Goal: Use online tool/utility: Utilize a website feature to perform a specific function

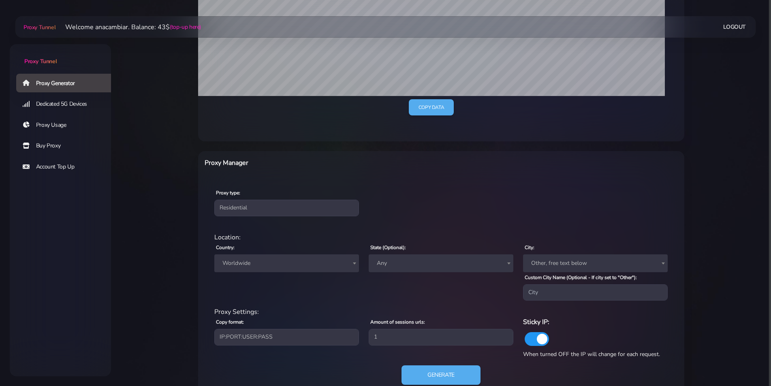
scroll to position [218, 0]
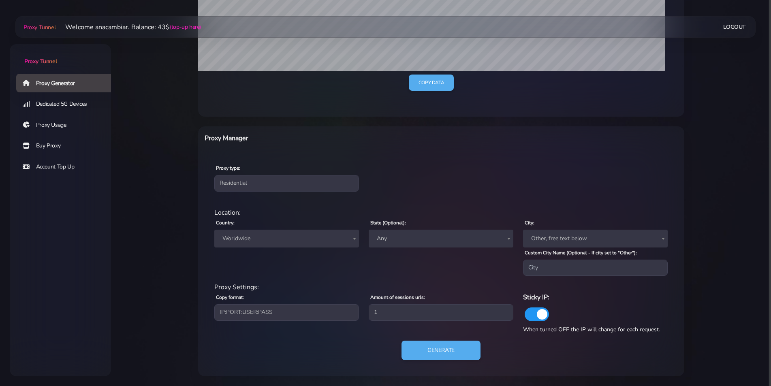
click at [242, 234] on span "Worldwide" at bounding box center [286, 238] width 135 height 11
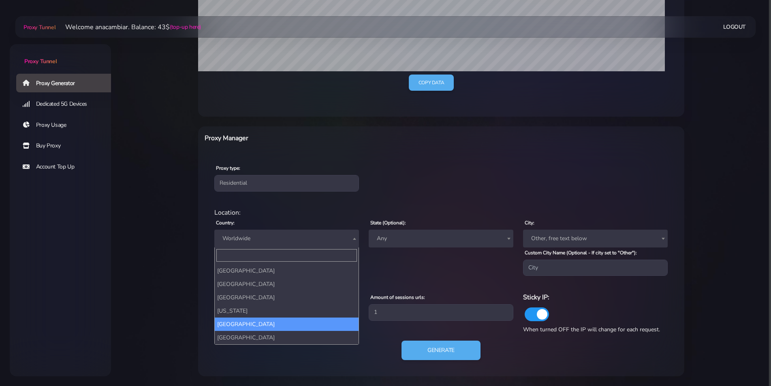
scroll to position [121, 0]
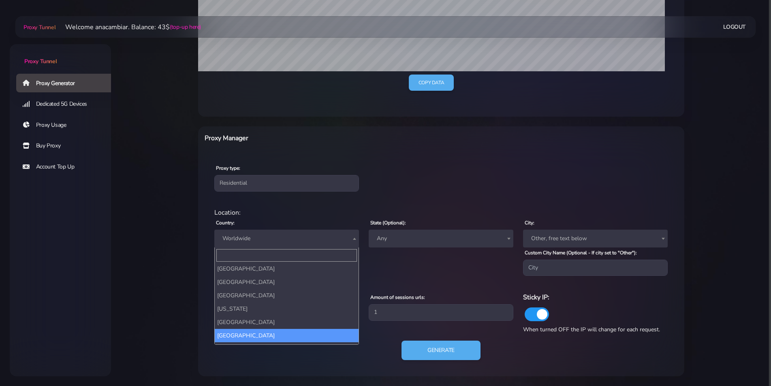
select select "AU"
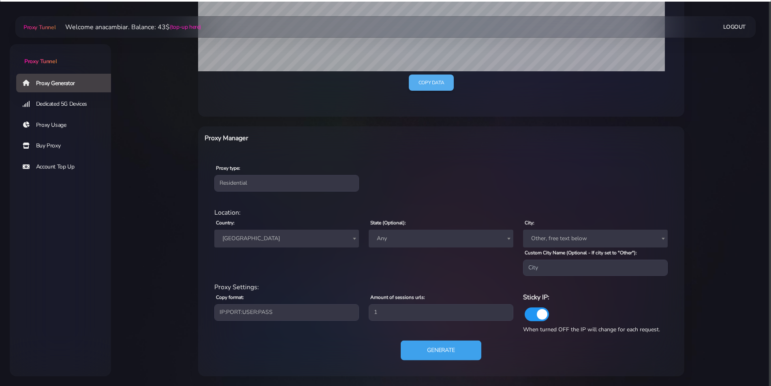
click at [453, 353] on button "Generate" at bounding box center [440, 351] width 81 height 20
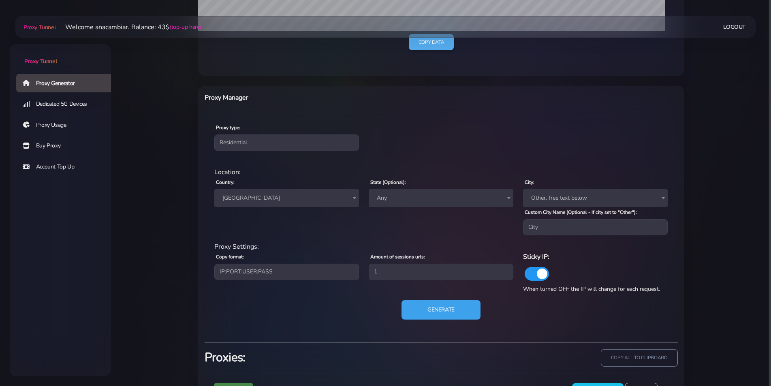
scroll to position [298, 0]
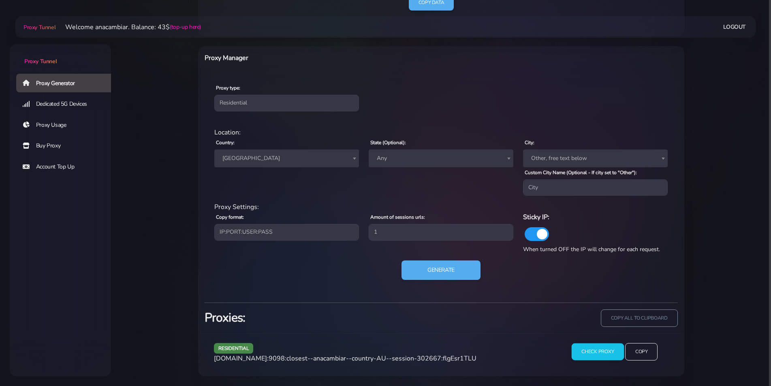
click at [595, 353] on input "Check Proxy" at bounding box center [597, 351] width 52 height 17
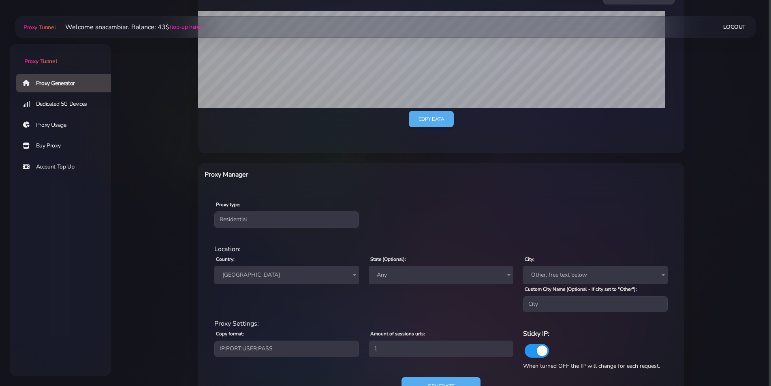
scroll to position [366, 0]
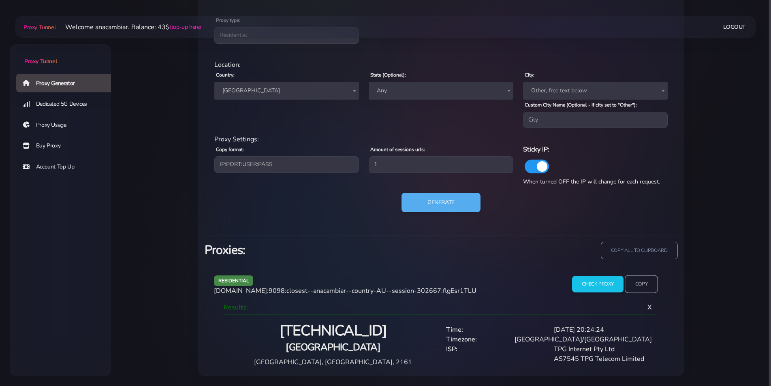
click at [643, 284] on input "Copy" at bounding box center [640, 284] width 33 height 18
click at [449, 200] on button "Generate" at bounding box center [440, 203] width 81 height 20
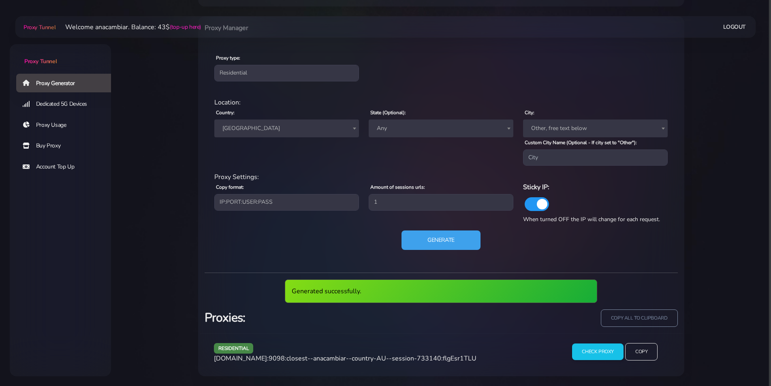
scroll to position [298, 0]
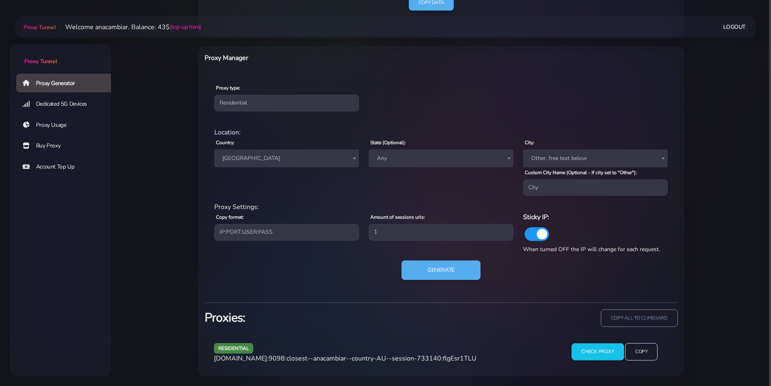
click at [588, 350] on input "Check Proxy" at bounding box center [597, 351] width 52 height 17
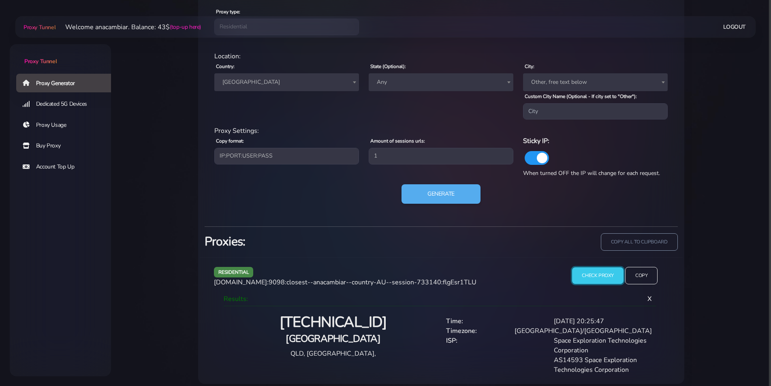
scroll to position [382, 0]
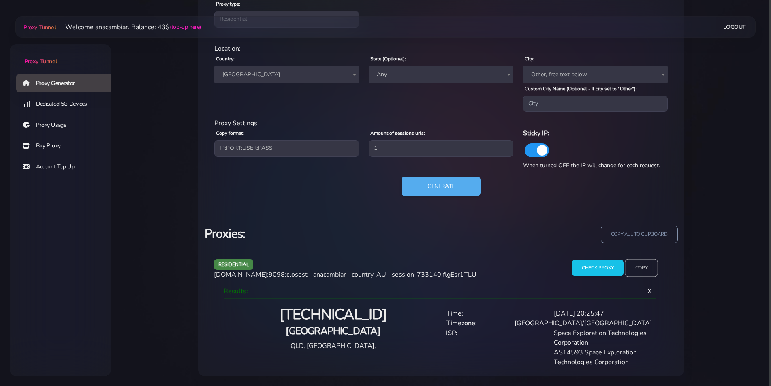
click at [647, 264] on input "Copy" at bounding box center [640, 268] width 33 height 18
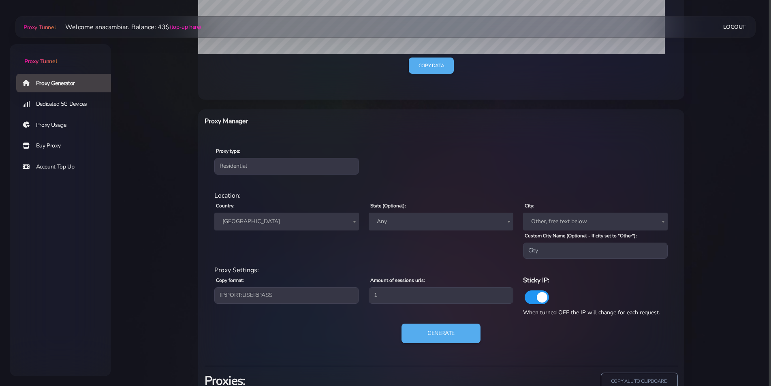
scroll to position [179, 0]
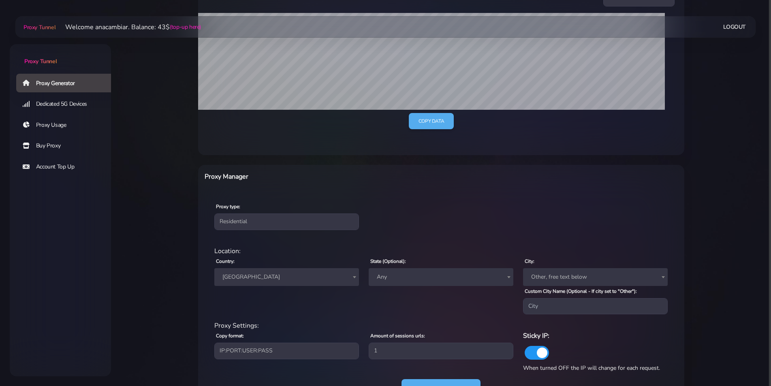
click at [237, 277] on span "[GEOGRAPHIC_DATA]" at bounding box center [286, 276] width 135 height 11
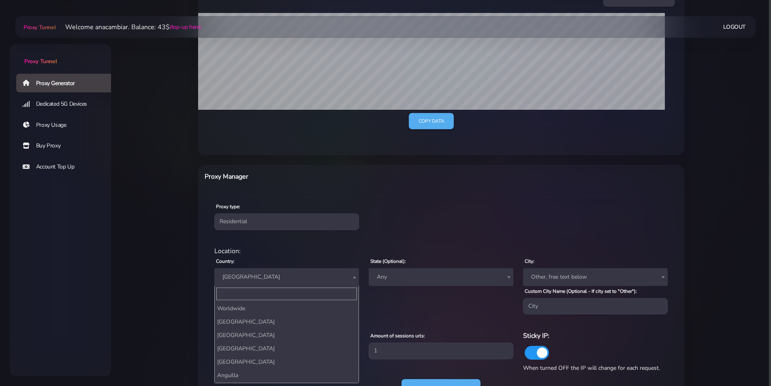
scroll to position [174, 0]
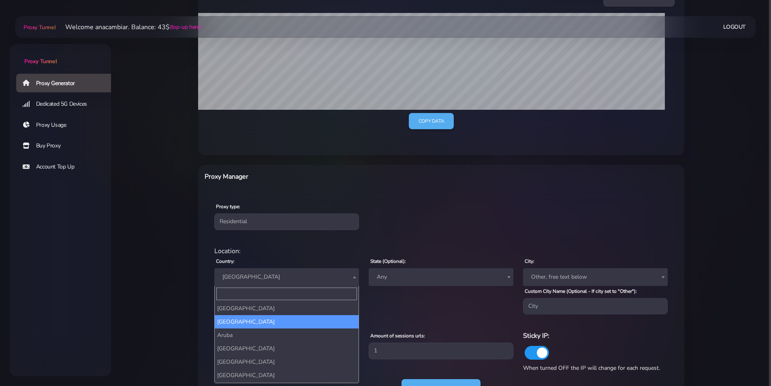
click at [473, 242] on div "residential Location: Country: Worldwide [GEOGRAPHIC_DATA] [GEOGRAPHIC_DATA] [G…" at bounding box center [440, 327] width 473 height 175
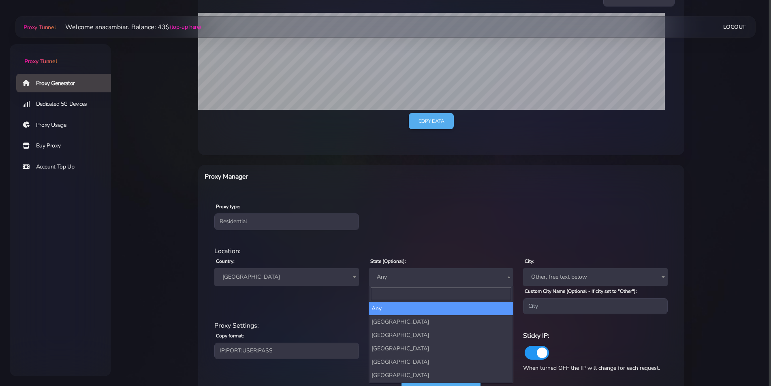
click at [415, 278] on span "Any" at bounding box center [440, 276] width 135 height 11
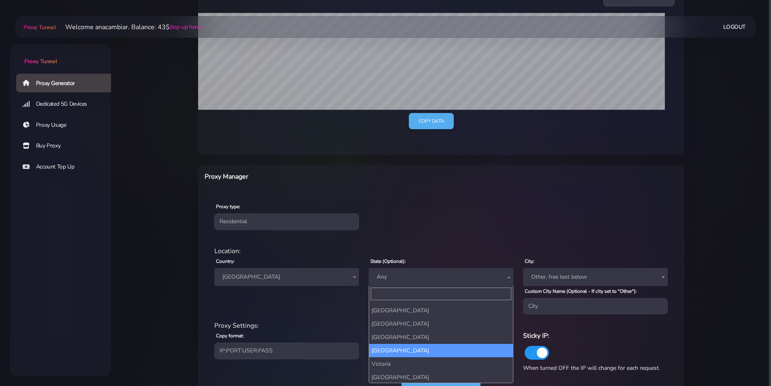
scroll to position [39, 0]
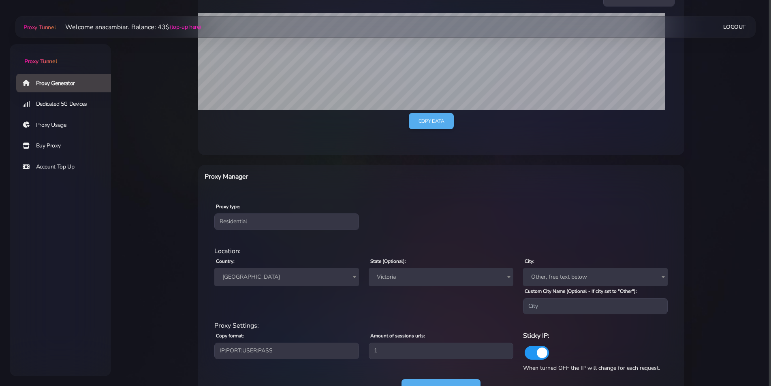
click at [552, 274] on span "Other, free text below" at bounding box center [595, 276] width 135 height 11
click at [558, 223] on div "Proxy type: Residential Static Mobile" at bounding box center [441, 216] width 483 height 48
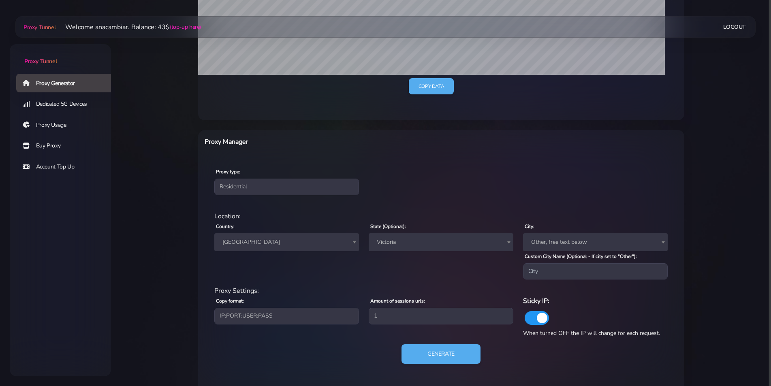
scroll to position [382, 0]
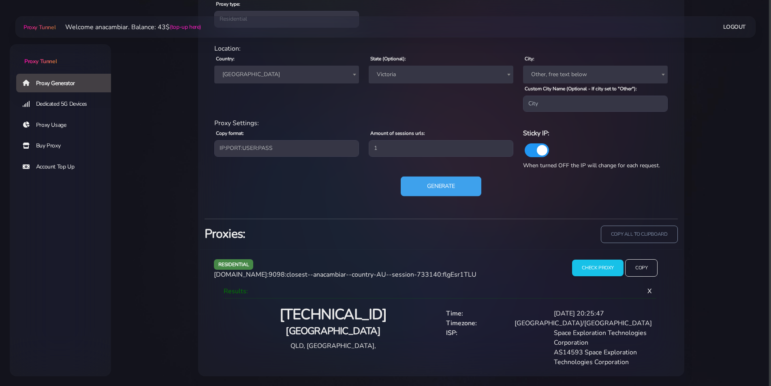
click at [447, 182] on button "Generate" at bounding box center [440, 187] width 81 height 20
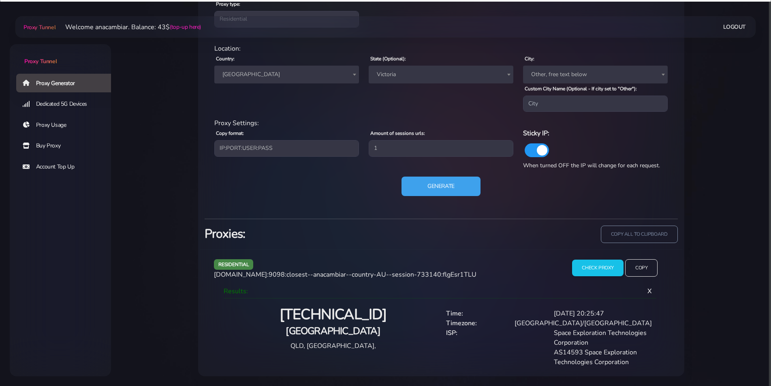
scroll to position [328, 0]
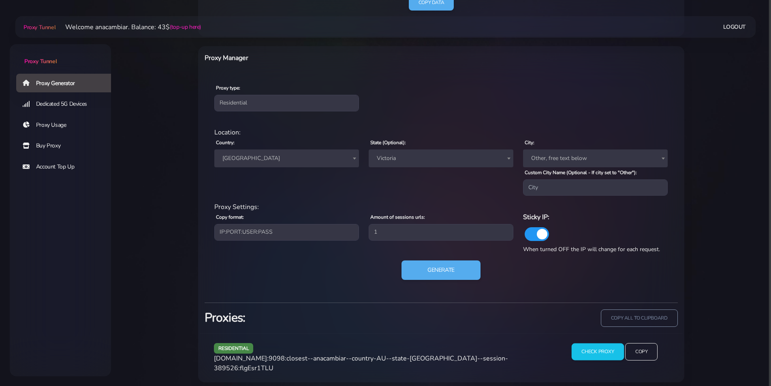
click at [592, 351] on input "Check Proxy" at bounding box center [597, 351] width 52 height 17
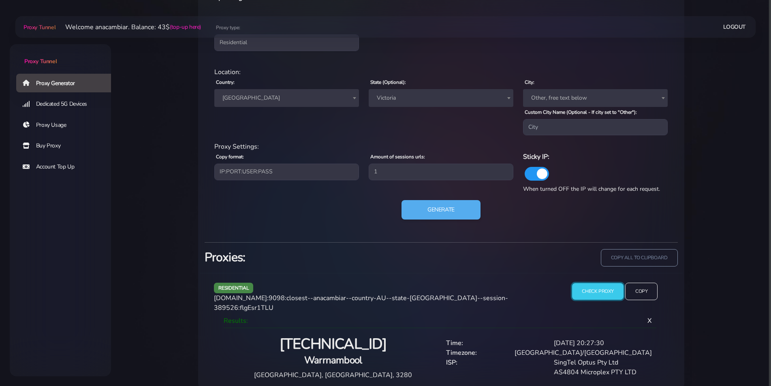
scroll to position [366, 0]
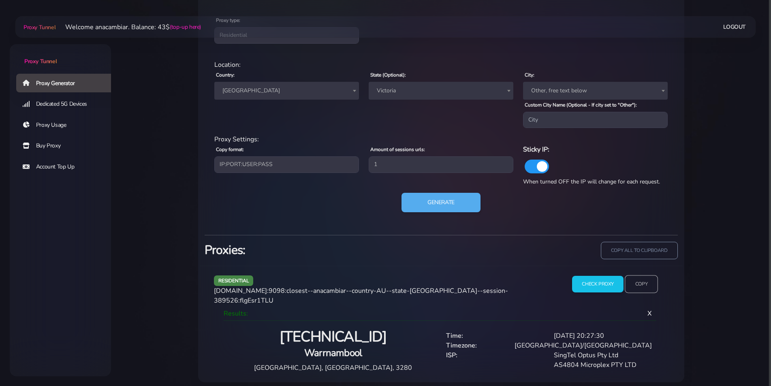
click at [646, 286] on input "Copy" at bounding box center [640, 284] width 33 height 18
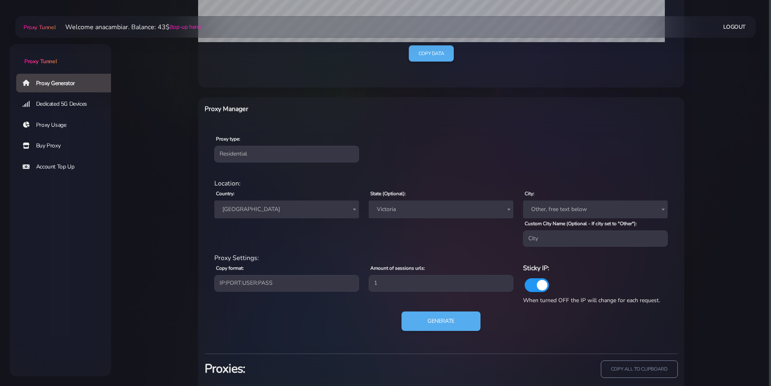
scroll to position [244, 0]
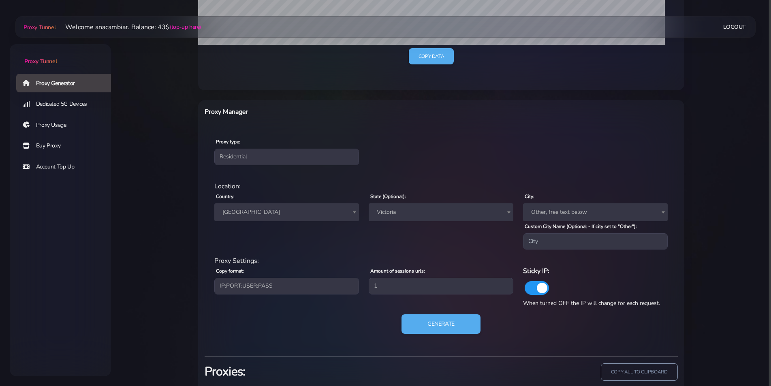
click at [433, 213] on span "Victoria" at bounding box center [440, 212] width 135 height 11
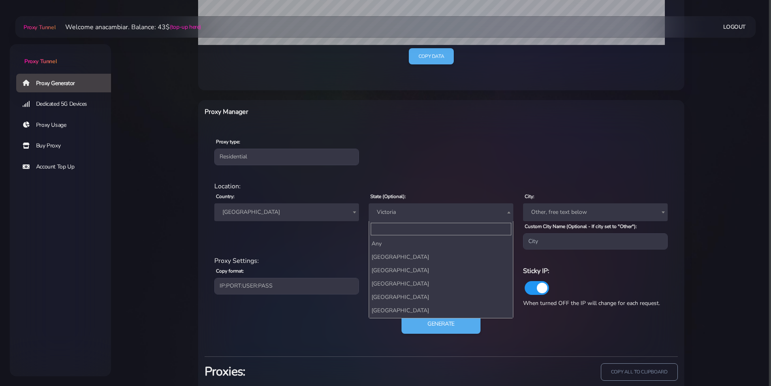
scroll to position [39, 0]
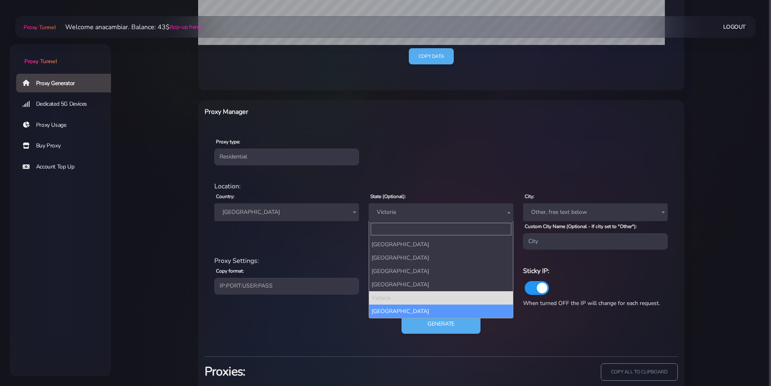
select select "[GEOGRAPHIC_DATA]"
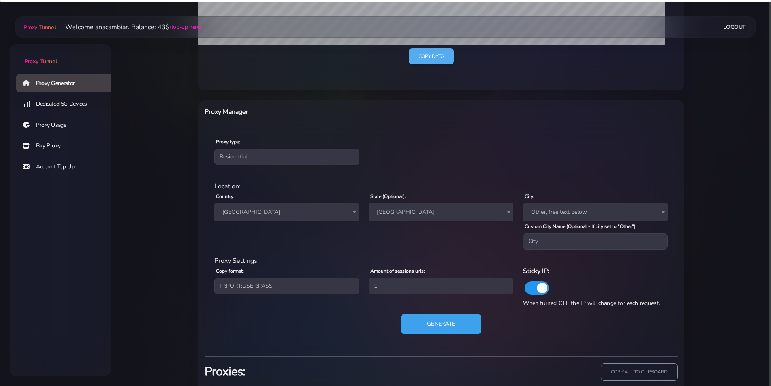
click at [437, 326] on button "Generate" at bounding box center [440, 324] width 81 height 20
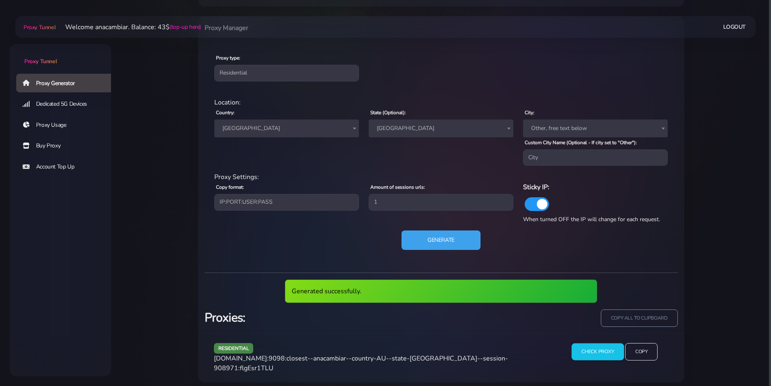
scroll to position [298, 0]
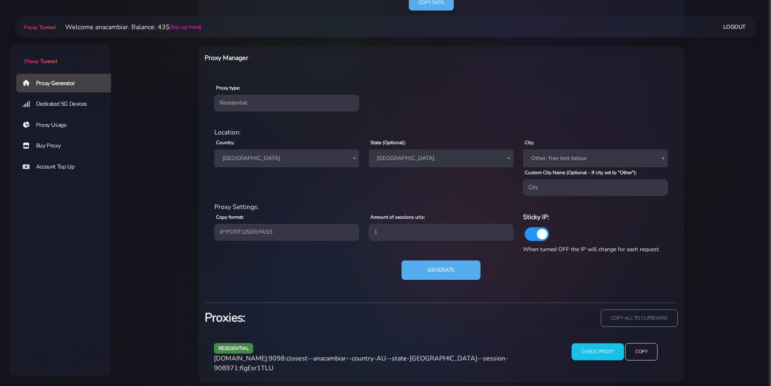
click at [585, 347] on input "Check Proxy" at bounding box center [597, 351] width 52 height 17
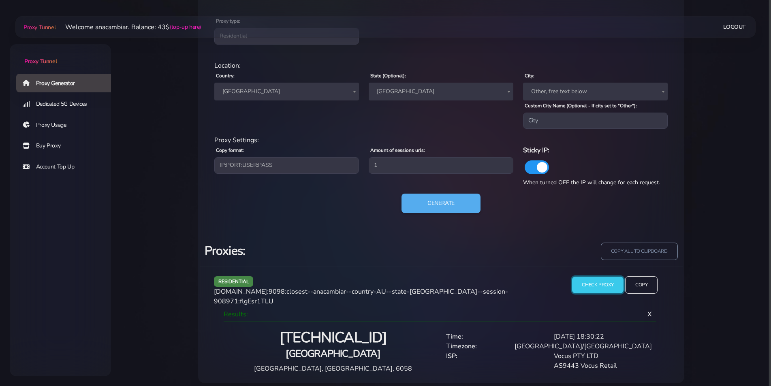
scroll to position [366, 0]
drag, startPoint x: 645, startPoint y: 285, endPoint x: 644, endPoint y: 290, distance: 4.9
click at [645, 285] on input "Copy" at bounding box center [640, 284] width 33 height 18
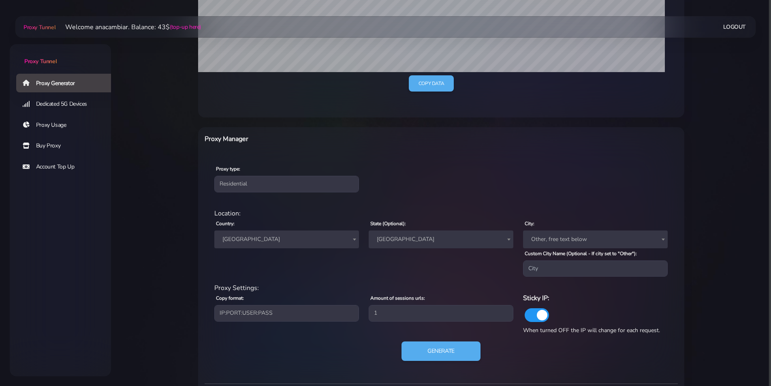
scroll to position [204, 0]
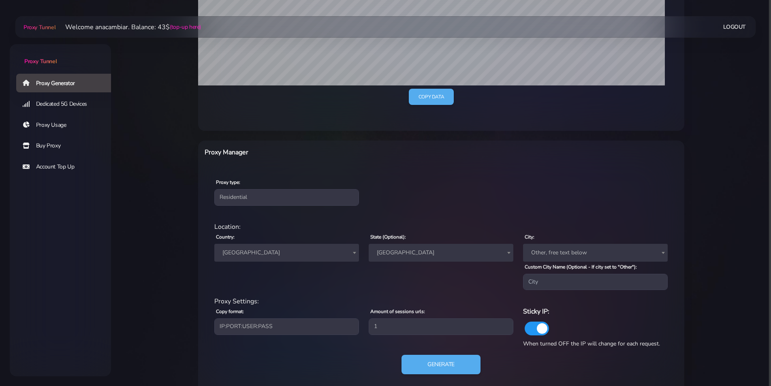
click at [397, 251] on span "[GEOGRAPHIC_DATA]" at bounding box center [440, 252] width 135 height 11
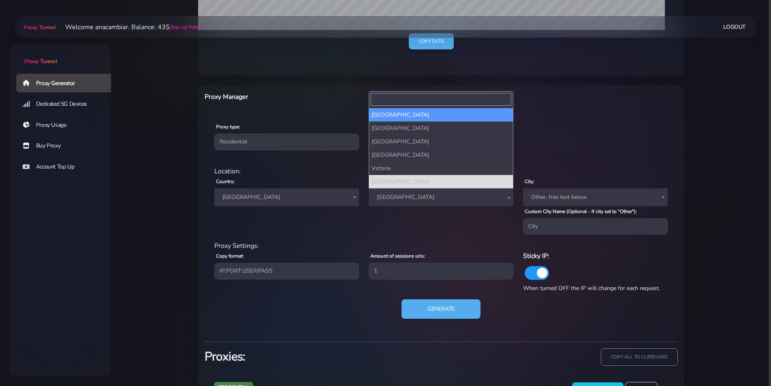
scroll to position [283, 0]
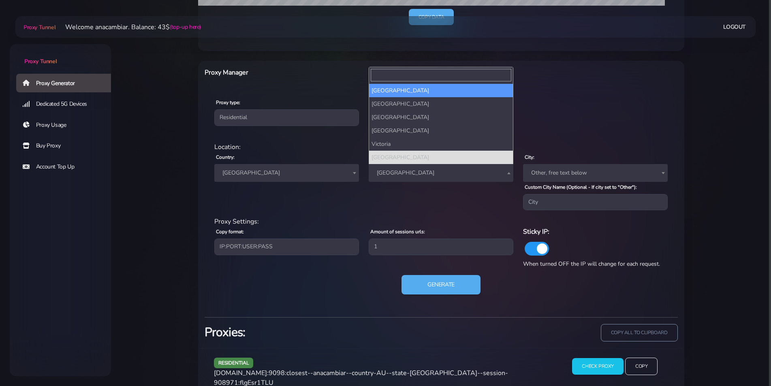
click at [241, 173] on span "[GEOGRAPHIC_DATA]" at bounding box center [286, 172] width 135 height 11
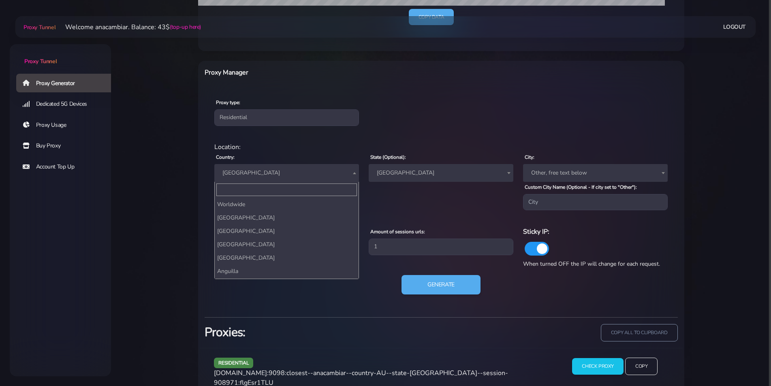
scroll to position [174, 0]
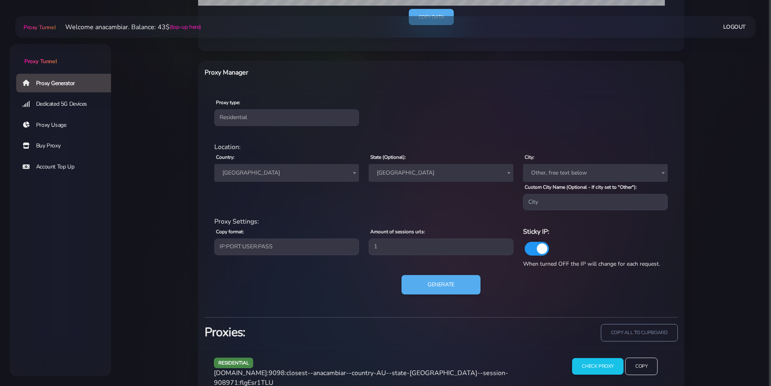
click at [408, 172] on span "[GEOGRAPHIC_DATA]" at bounding box center [440, 172] width 135 height 11
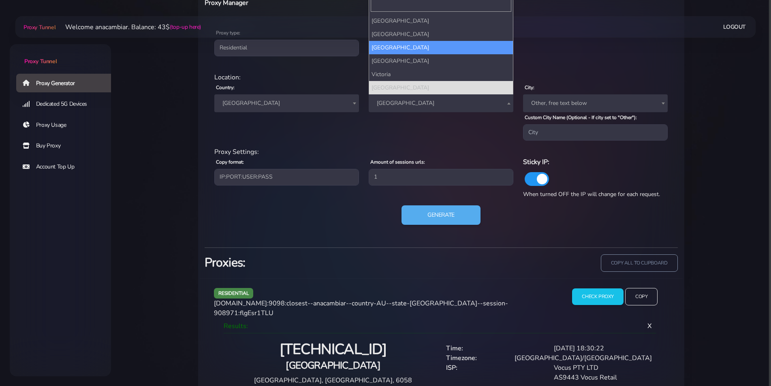
scroll to position [366, 0]
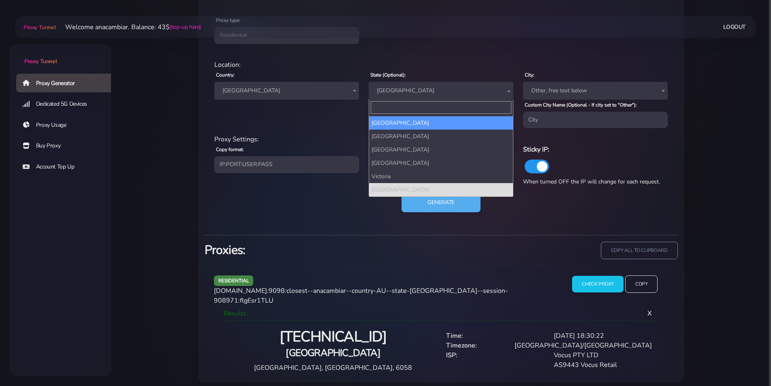
click at [408, 106] on input "Search" at bounding box center [441, 107] width 141 height 13
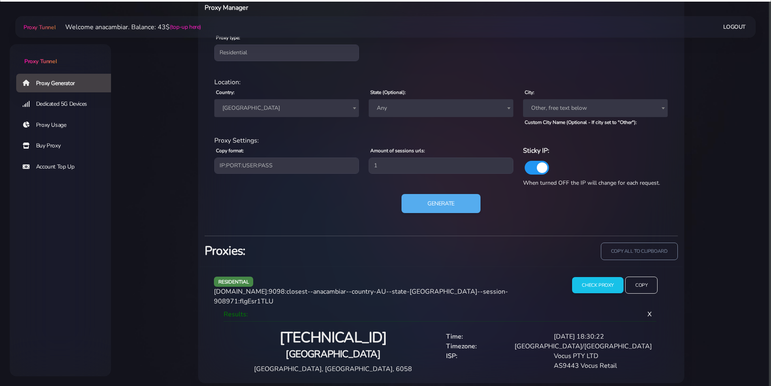
scroll to position [349, 0]
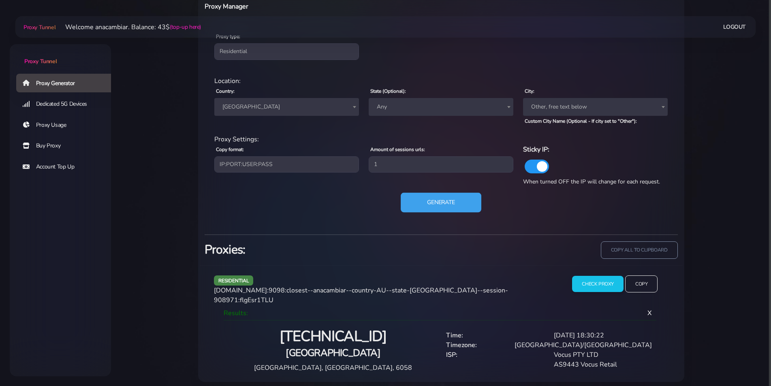
click at [448, 204] on button "Generate" at bounding box center [440, 202] width 81 height 20
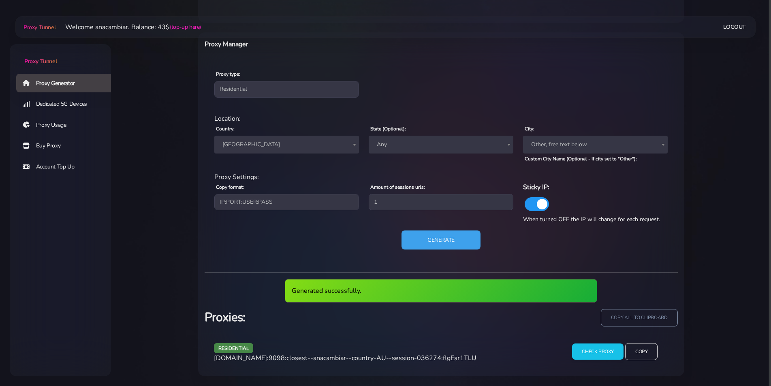
scroll to position [312, 0]
click at [594, 349] on input "Check Proxy" at bounding box center [597, 351] width 52 height 17
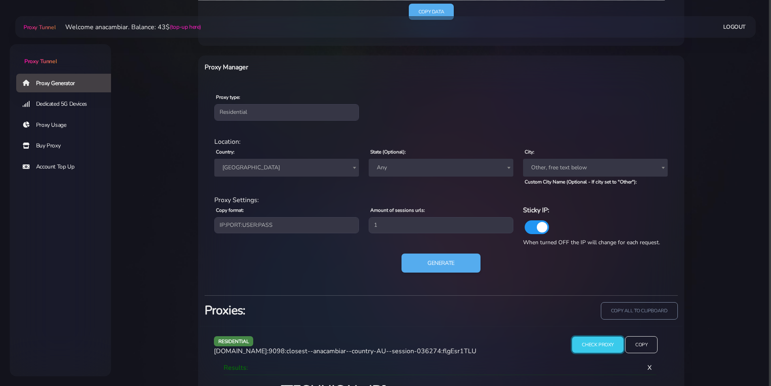
scroll to position [349, 0]
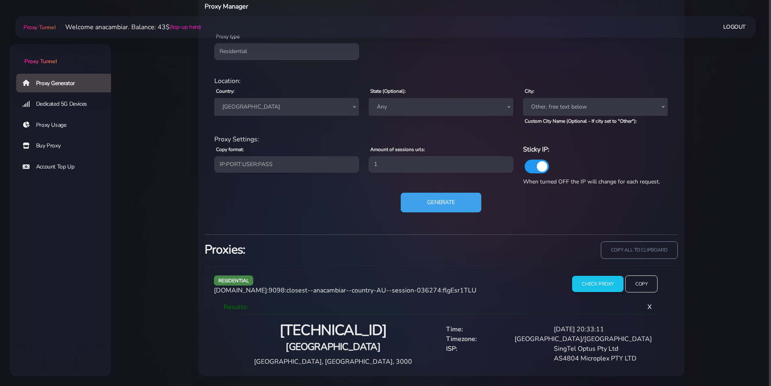
click at [441, 198] on button "Generate" at bounding box center [440, 202] width 81 height 20
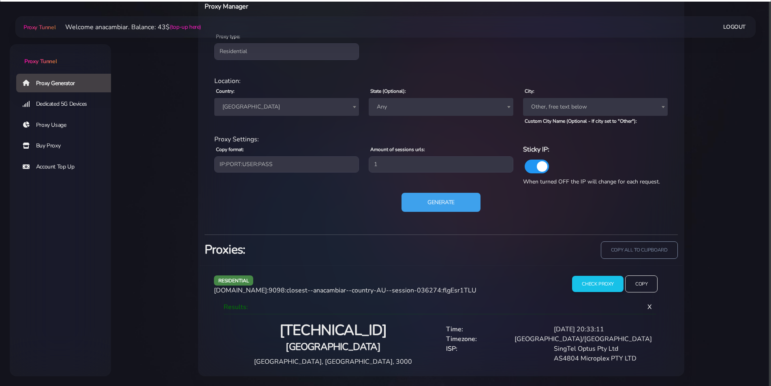
scroll to position [312, 0]
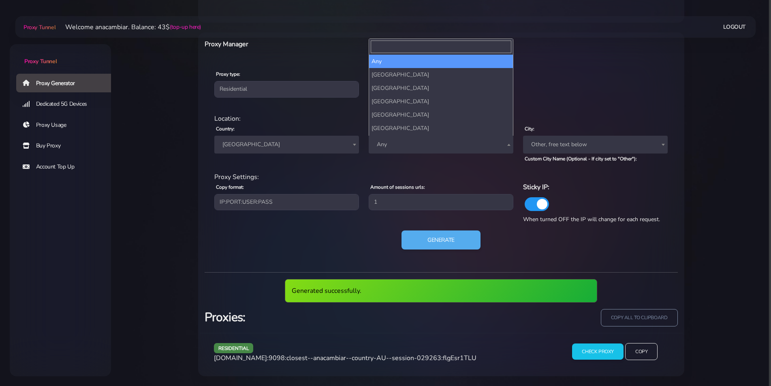
click at [398, 147] on span "Any" at bounding box center [440, 144] width 135 height 11
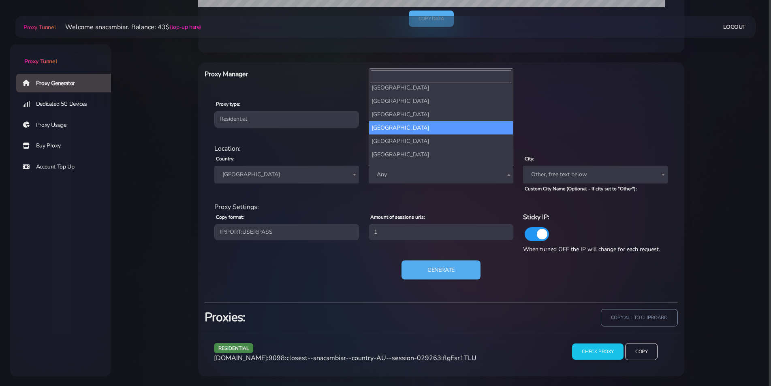
scroll to position [39, 0]
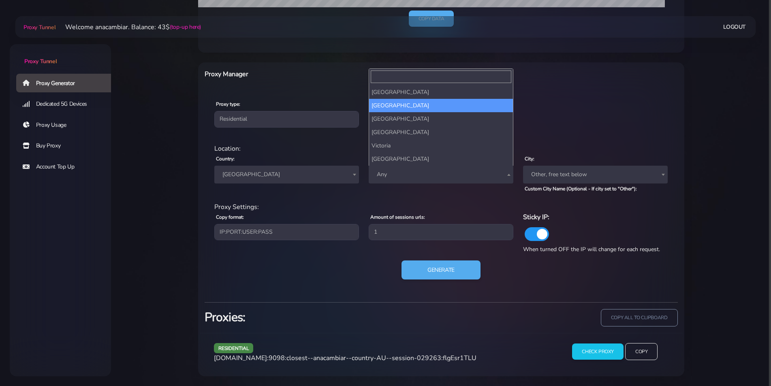
select select "[GEOGRAPHIC_DATA]"
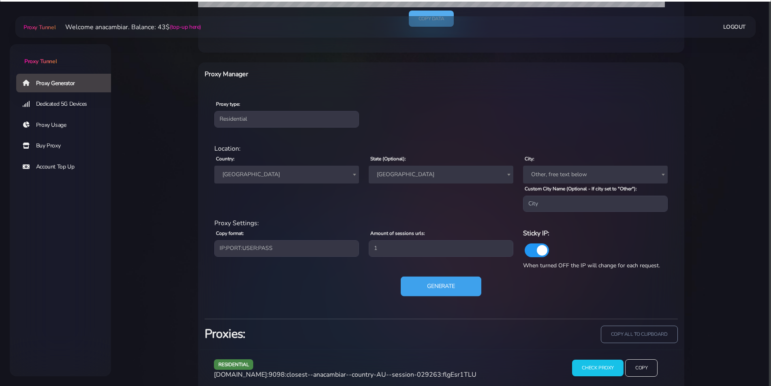
click at [445, 284] on button "Generate" at bounding box center [440, 287] width 81 height 20
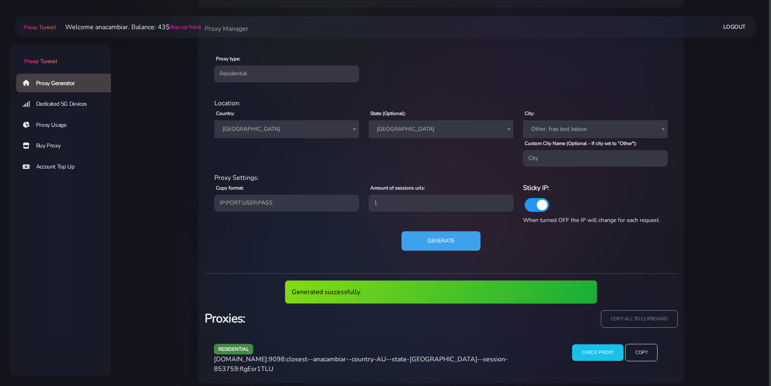
scroll to position [328, 0]
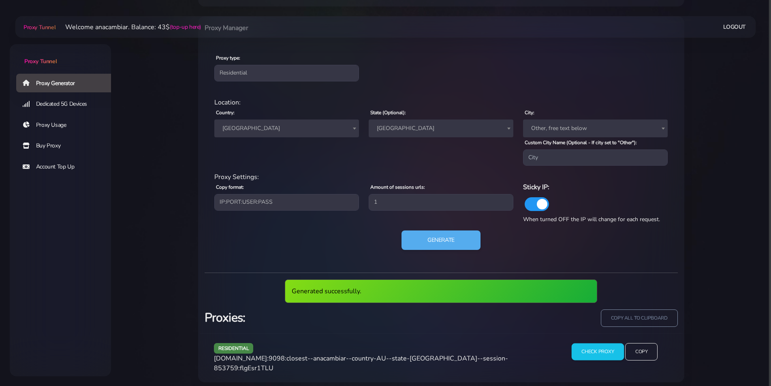
click at [596, 349] on input "Check Proxy" at bounding box center [597, 351] width 52 height 17
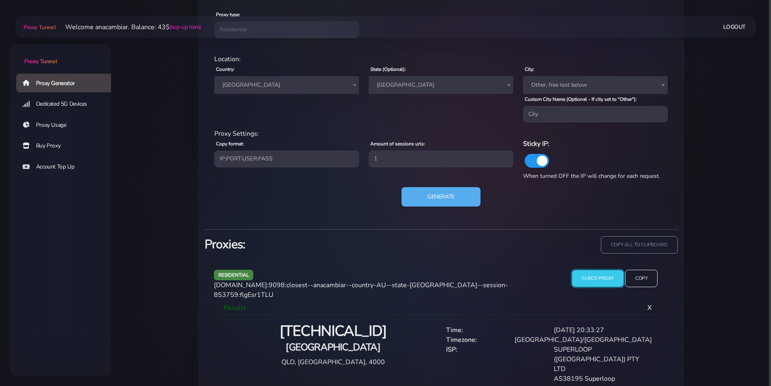
scroll to position [372, 0]
click at [640, 275] on input "Copy" at bounding box center [640, 278] width 33 height 18
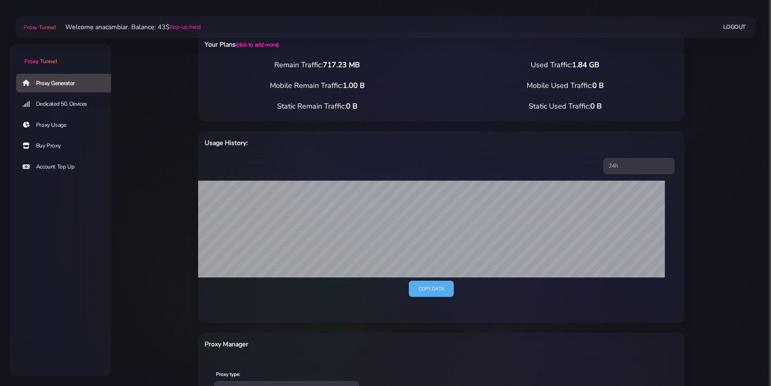
scroll to position [0, 0]
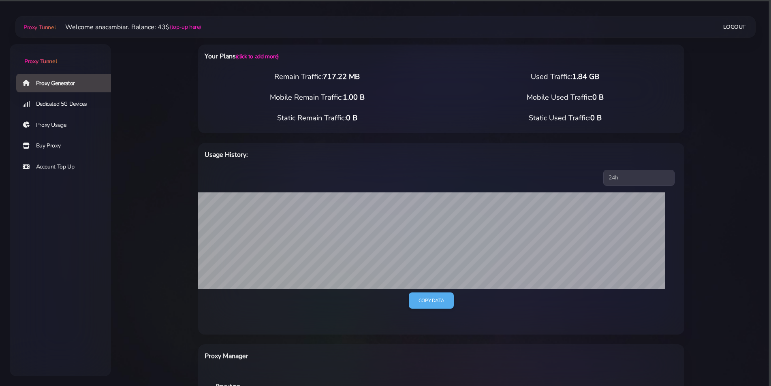
click at [119, 267] on main "Proxy Tunnel Welcome anacambiar. Balance: 43$ (top-up here) Logout" at bounding box center [441, 311] width 660 height 566
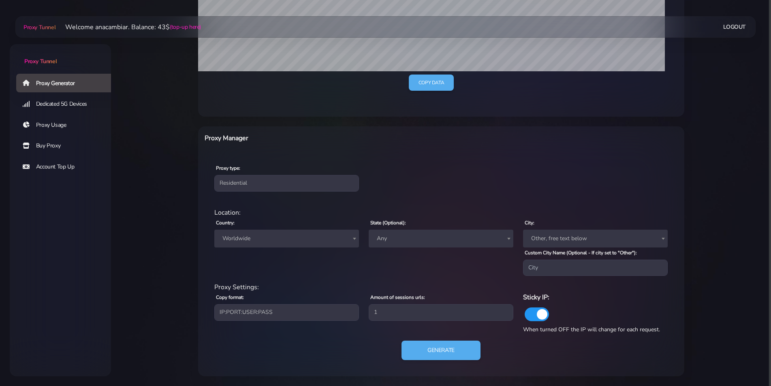
click at [241, 237] on span "Worldwide" at bounding box center [286, 238] width 135 height 11
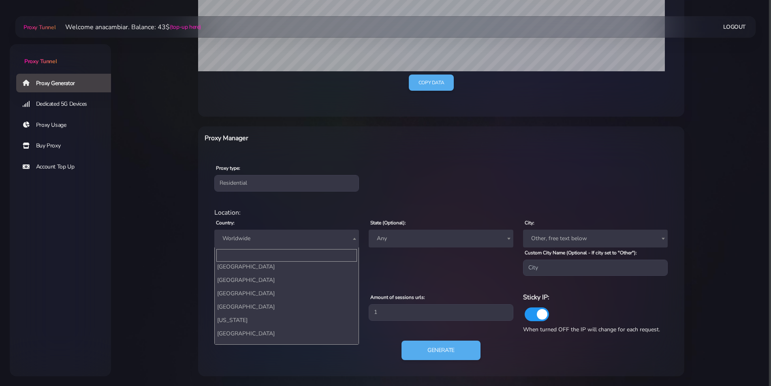
scroll to position [121, 0]
select select "AU"
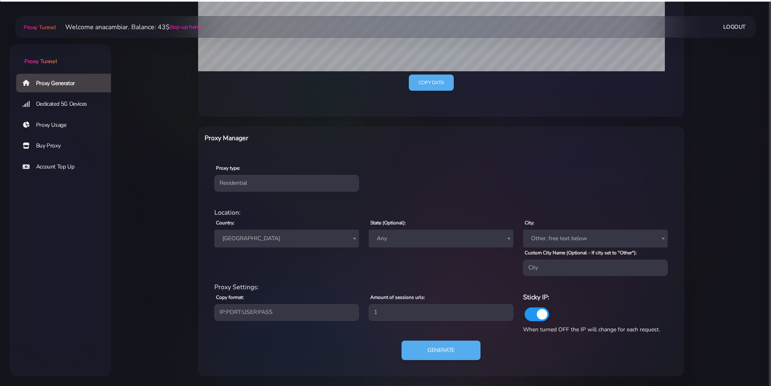
click at [399, 238] on span "Any" at bounding box center [440, 238] width 135 height 11
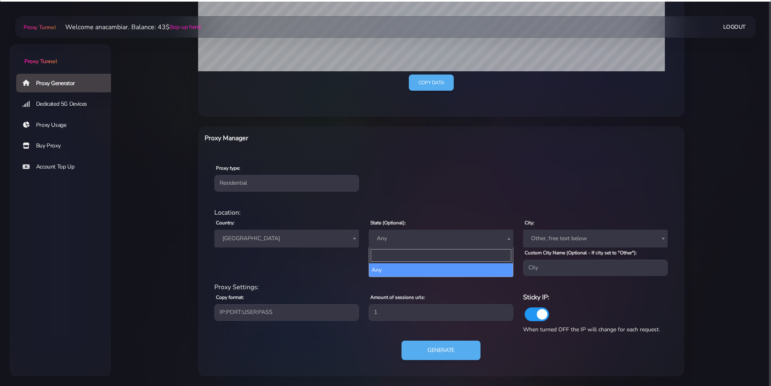
click at [405, 208] on div "Location:" at bounding box center [440, 213] width 463 height 10
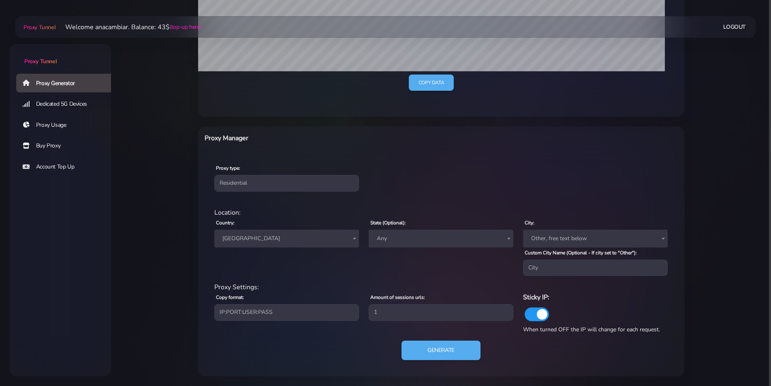
click at [404, 238] on span "Any" at bounding box center [440, 238] width 135 height 11
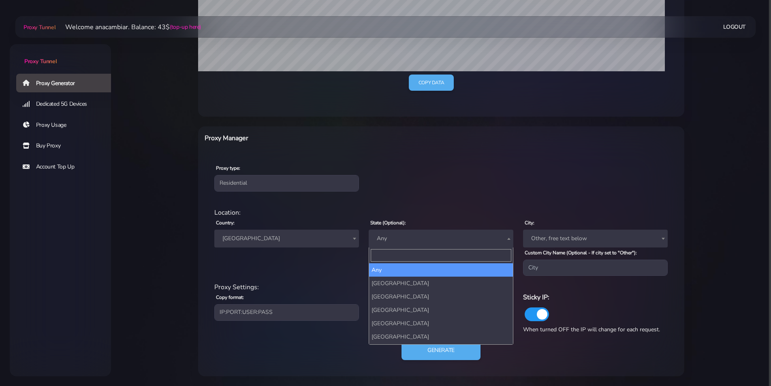
click at [404, 238] on span "Any" at bounding box center [440, 238] width 135 height 11
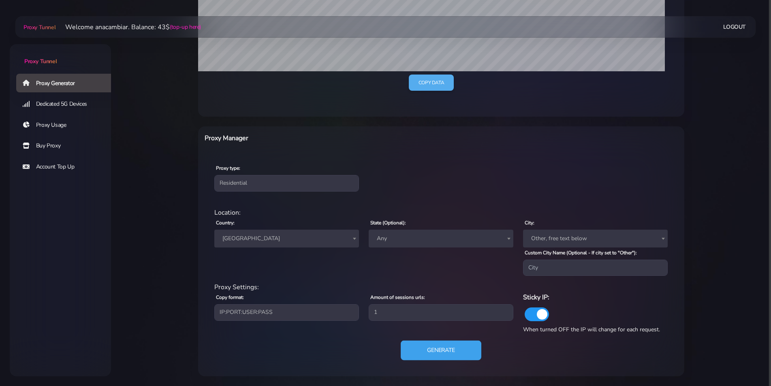
click at [444, 341] on button "Generate" at bounding box center [440, 351] width 81 height 20
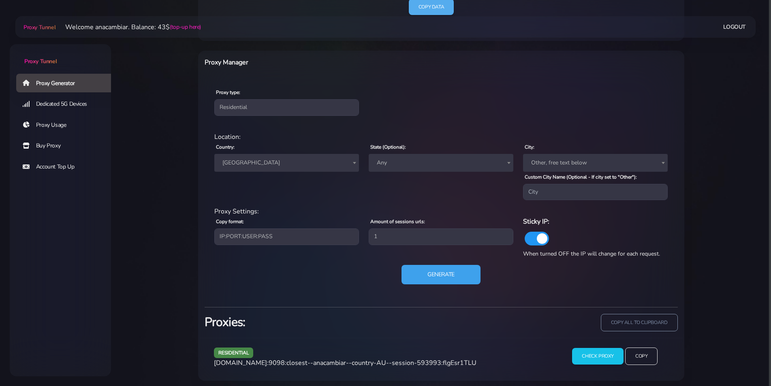
scroll to position [298, 0]
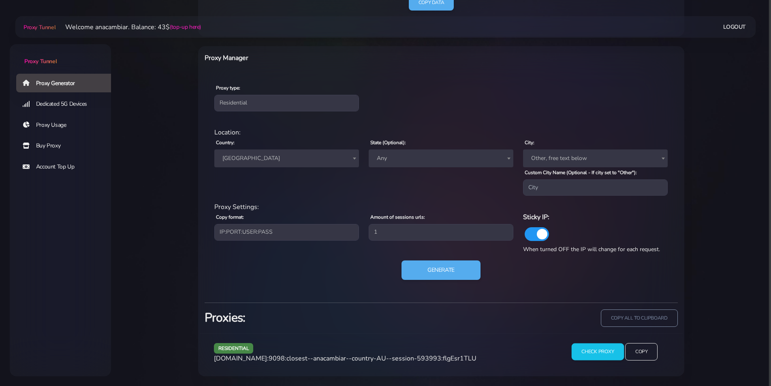
click at [593, 352] on input "Check Proxy" at bounding box center [597, 351] width 52 height 17
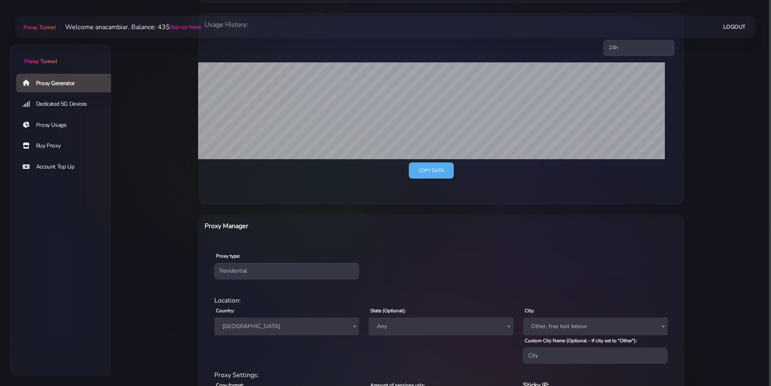
scroll to position [129, 0]
click at [398, 322] on span "Any" at bounding box center [440, 327] width 135 height 11
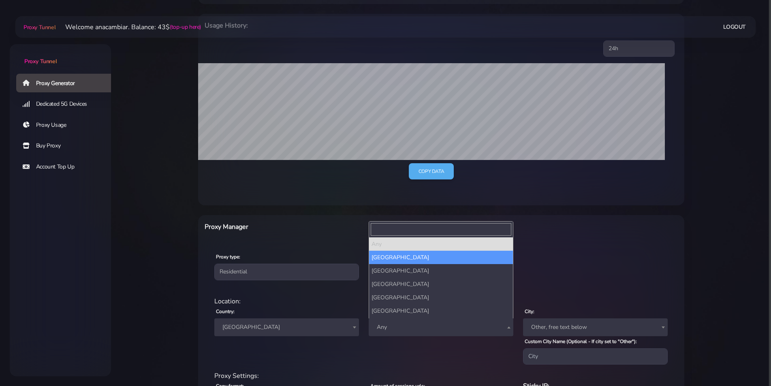
click at [579, 249] on div "Proxy type: Residential Static Mobile" at bounding box center [441, 266] width 483 height 48
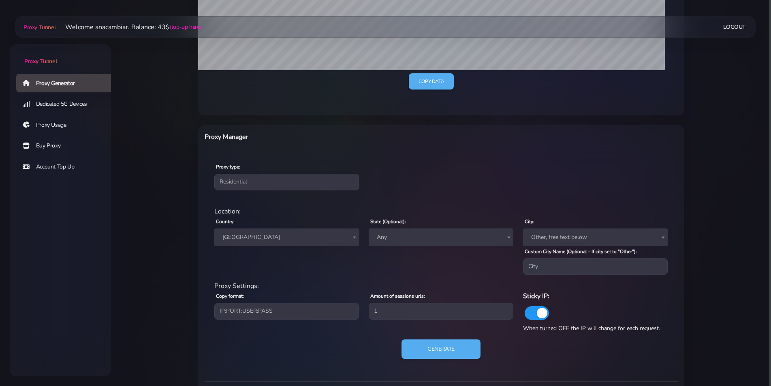
scroll to position [372, 0]
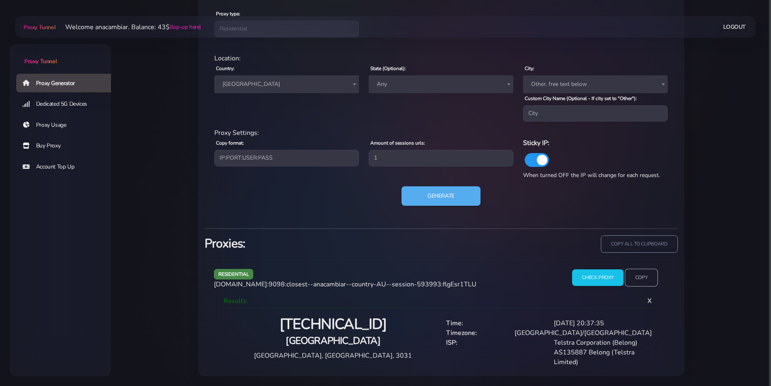
click at [646, 277] on input "Copy" at bounding box center [640, 278] width 33 height 18
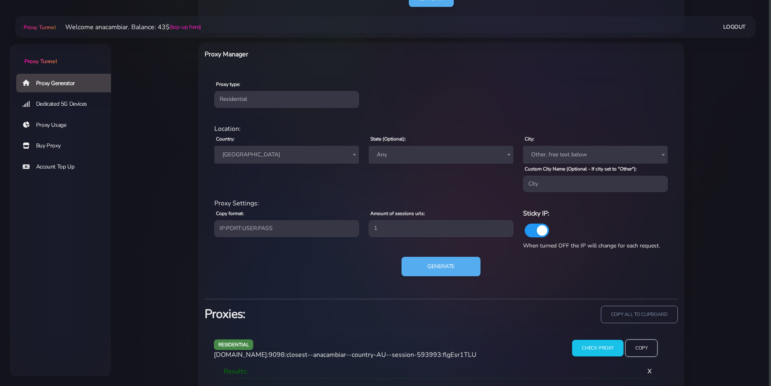
scroll to position [332, 0]
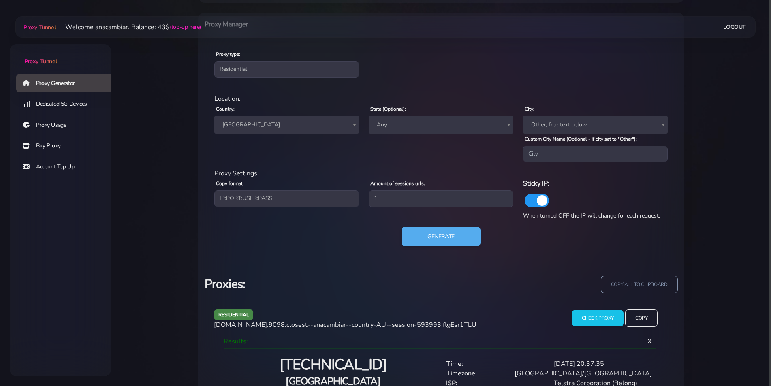
click at [247, 125] on span "[GEOGRAPHIC_DATA]" at bounding box center [286, 124] width 135 height 11
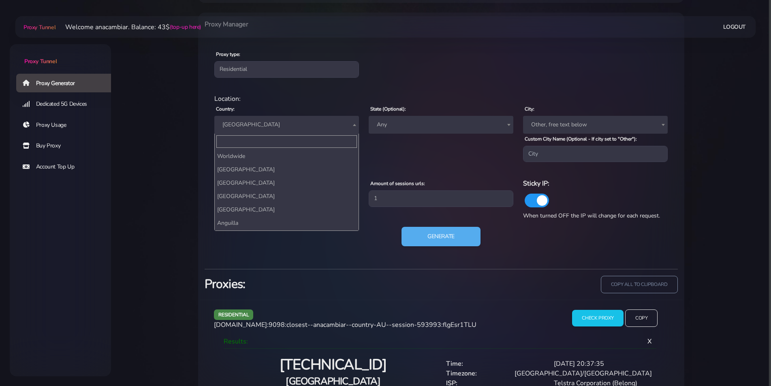
scroll to position [174, 0]
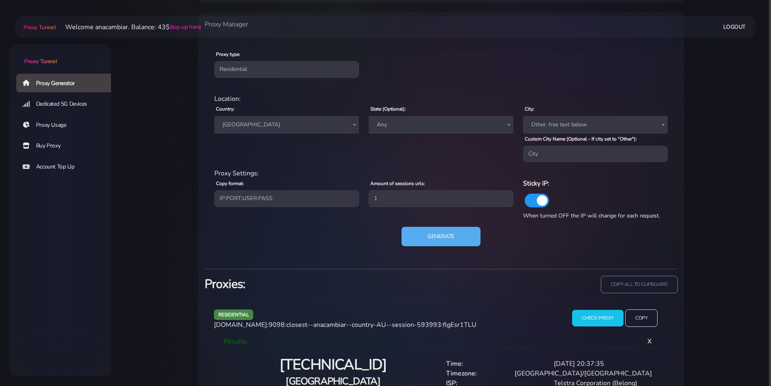
click at [402, 124] on span "Any" at bounding box center [440, 124] width 135 height 11
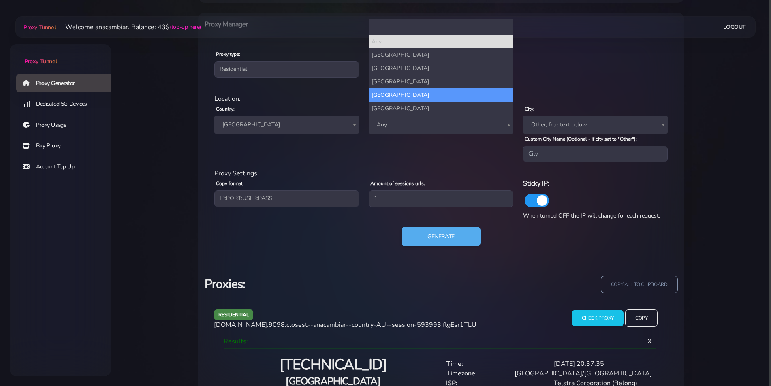
select select "[GEOGRAPHIC_DATA]"
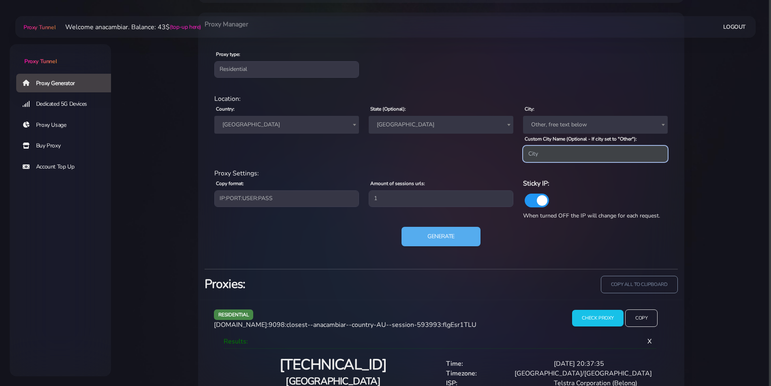
click at [553, 155] on input "Custom City Name (Optional - If city set to "Other"):" at bounding box center [595, 154] width 145 height 16
type input "gol"
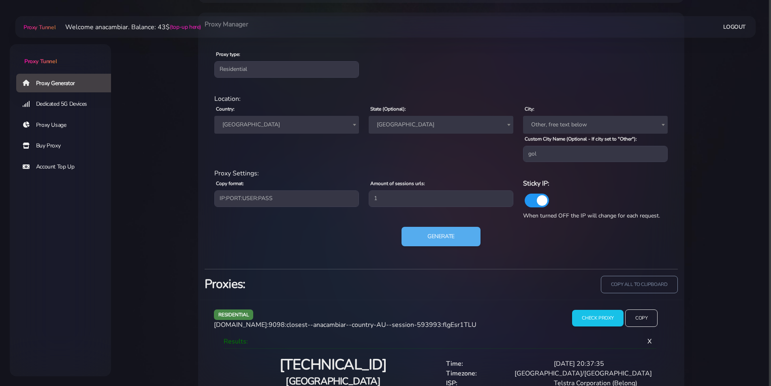
click at [551, 128] on span "Other, free text below" at bounding box center [595, 124] width 135 height 11
type input "gol"
click at [505, 150] on div "State (Optional): Any Australian Capital Territory New South Wales Northern Ter…" at bounding box center [441, 133] width 154 height 58
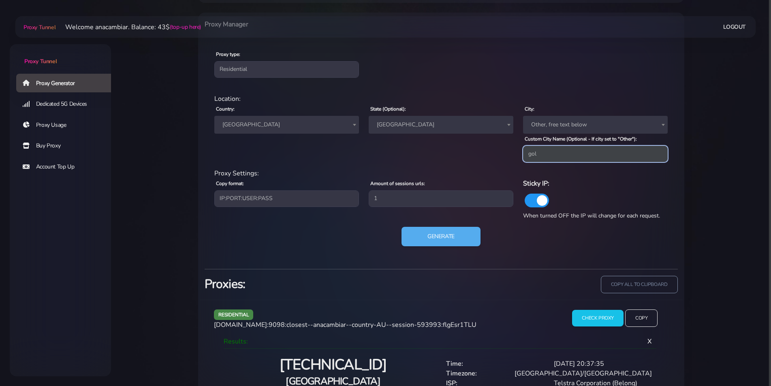
click at [542, 155] on input "gol" at bounding box center [595, 154] width 145 height 16
type input "g"
type input "mer"
drag, startPoint x: 538, startPoint y: 153, endPoint x: 493, endPoint y: 150, distance: 45.1
click at [494, 150] on div "Location: Country: Worldwide Andorra United Arab Emirates Afghanistan Antigua a…" at bounding box center [440, 131] width 463 height 75
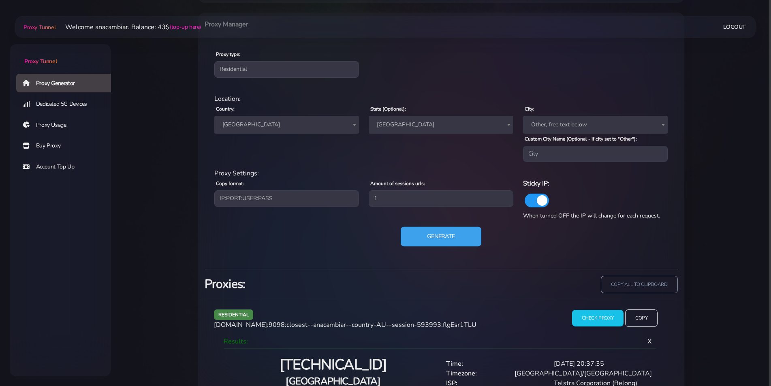
click at [433, 239] on button "Generate" at bounding box center [440, 237] width 81 height 20
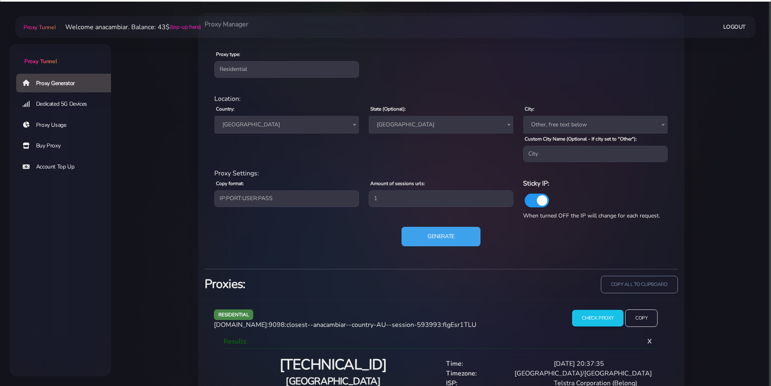
scroll to position [328, 0]
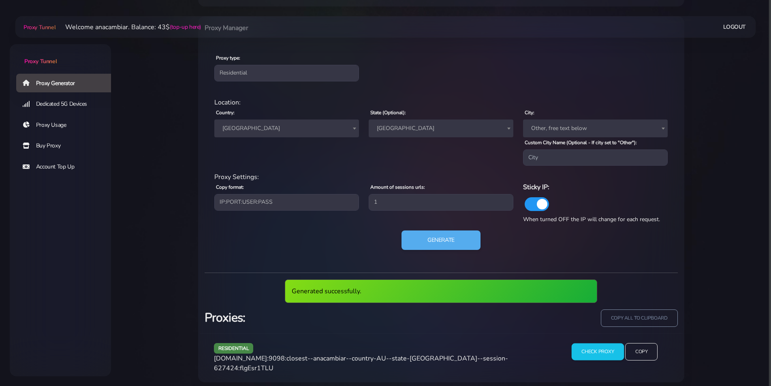
click at [587, 346] on input "Check Proxy" at bounding box center [597, 351] width 52 height 17
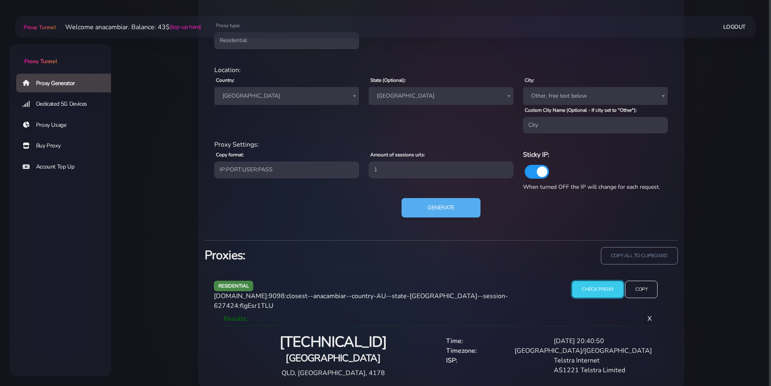
scroll to position [366, 0]
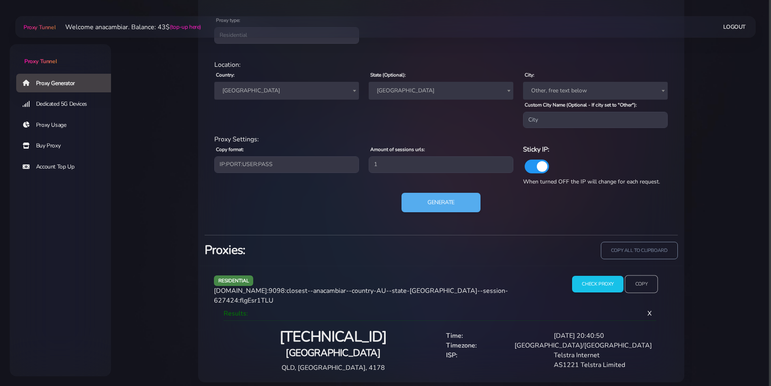
click at [637, 280] on input "Copy" at bounding box center [640, 284] width 33 height 18
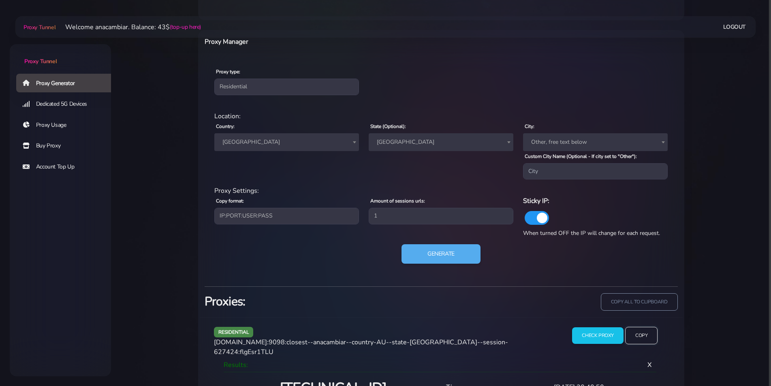
scroll to position [204, 0]
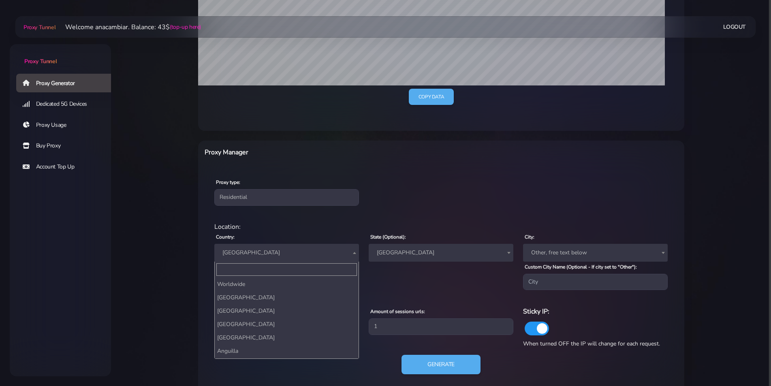
click at [260, 253] on span "[GEOGRAPHIC_DATA]" at bounding box center [286, 252] width 135 height 11
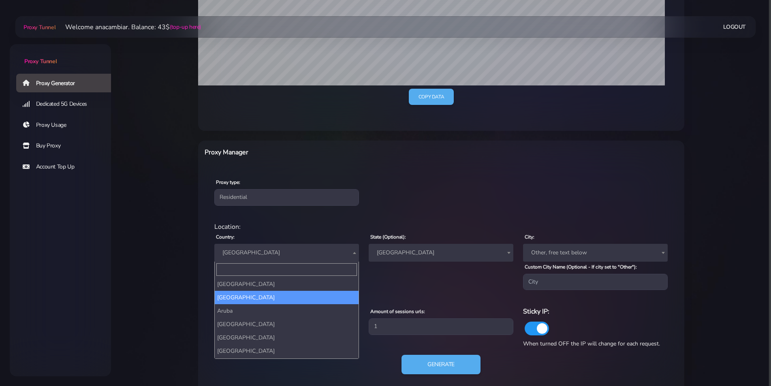
click at [260, 253] on span "[GEOGRAPHIC_DATA]" at bounding box center [286, 252] width 135 height 11
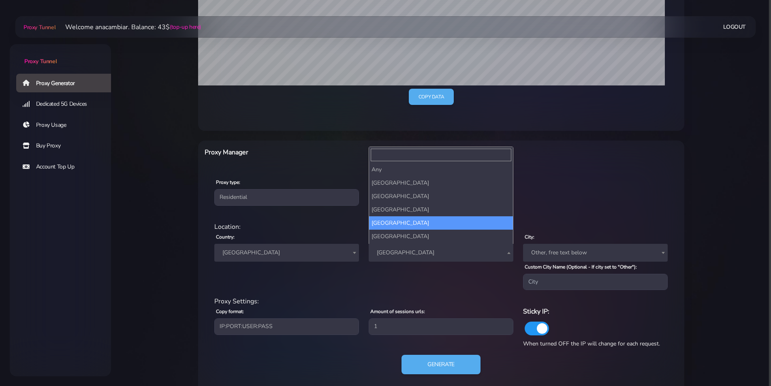
click at [411, 246] on span "[GEOGRAPHIC_DATA]" at bounding box center [440, 253] width 145 height 18
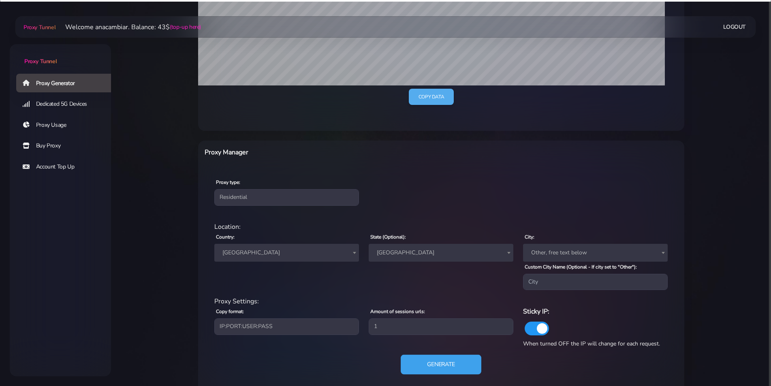
click at [442, 363] on button "Generate" at bounding box center [440, 365] width 81 height 20
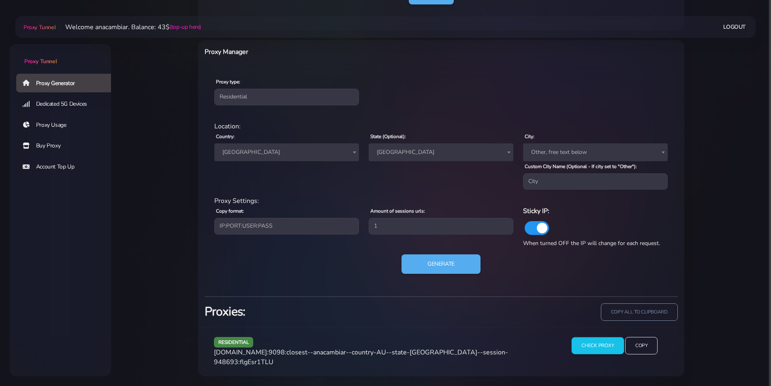
click at [589, 347] on input "Check Proxy" at bounding box center [597, 345] width 52 height 17
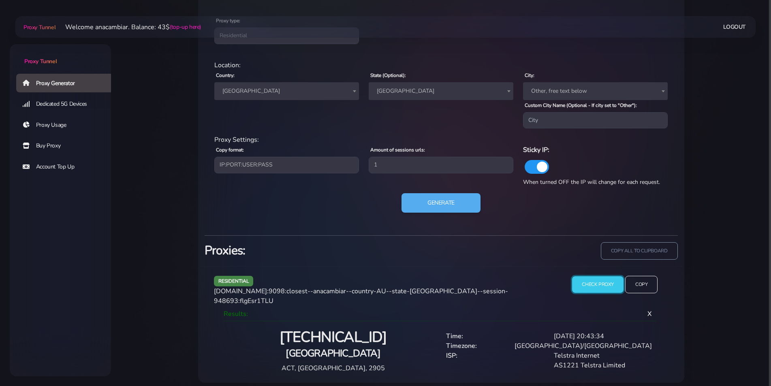
scroll to position [372, 0]
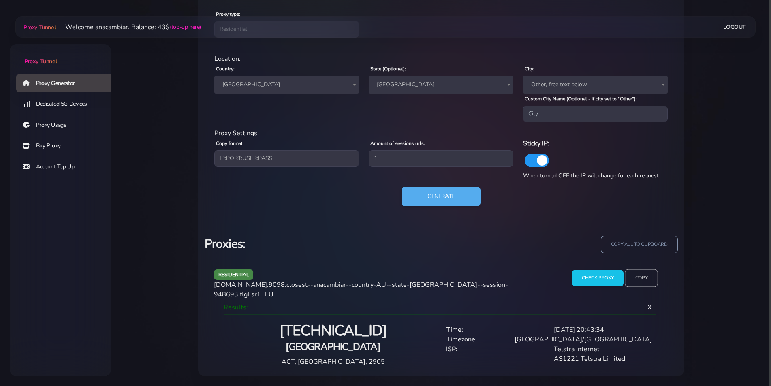
click at [647, 279] on input "Copy" at bounding box center [640, 278] width 33 height 18
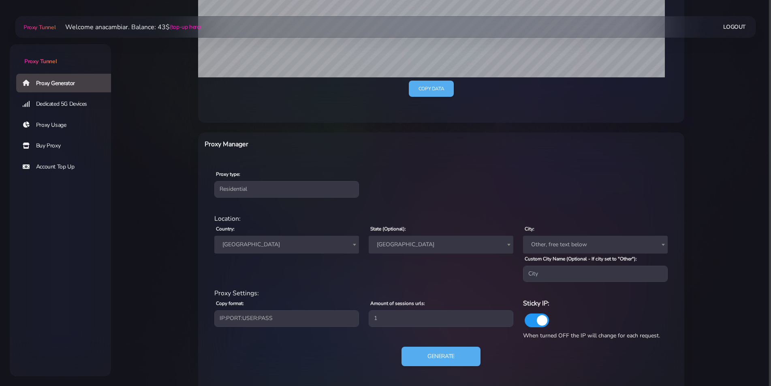
scroll to position [210, 0]
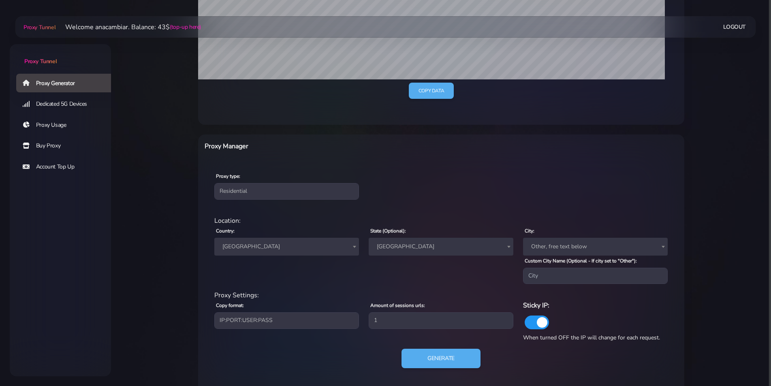
drag, startPoint x: 411, startPoint y: 249, endPoint x: 415, endPoint y: 251, distance: 4.4
click at [411, 249] on span "[GEOGRAPHIC_DATA]" at bounding box center [440, 246] width 135 height 11
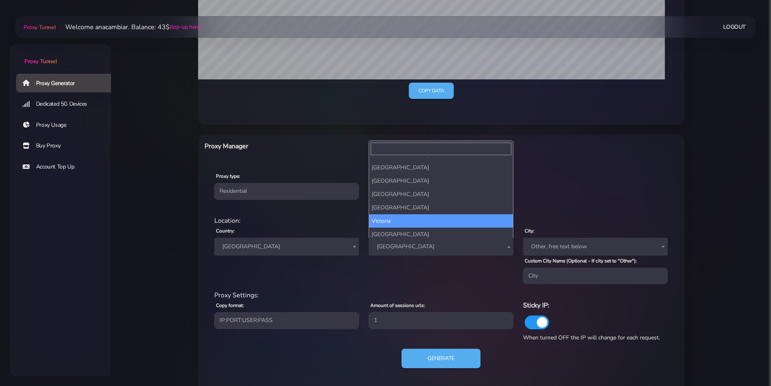
scroll to position [39, 0]
select select "Victoria"
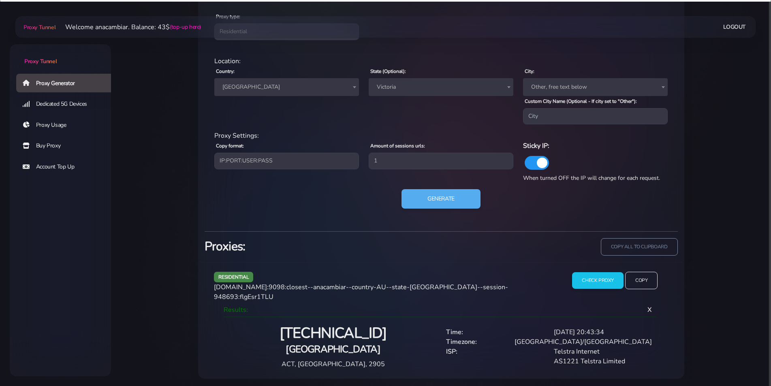
scroll to position [372, 0]
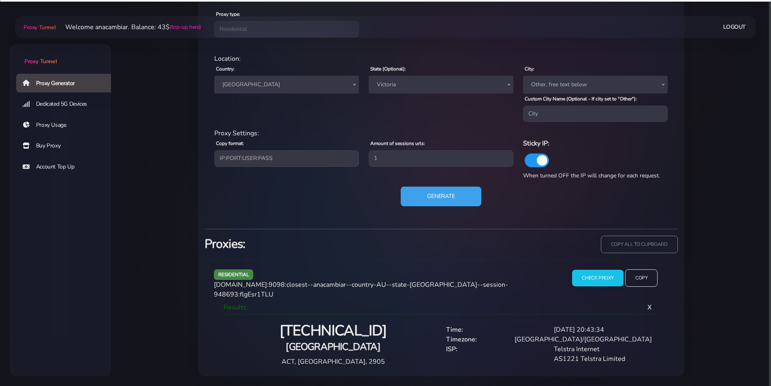
click at [435, 193] on button "Generate" at bounding box center [440, 197] width 81 height 20
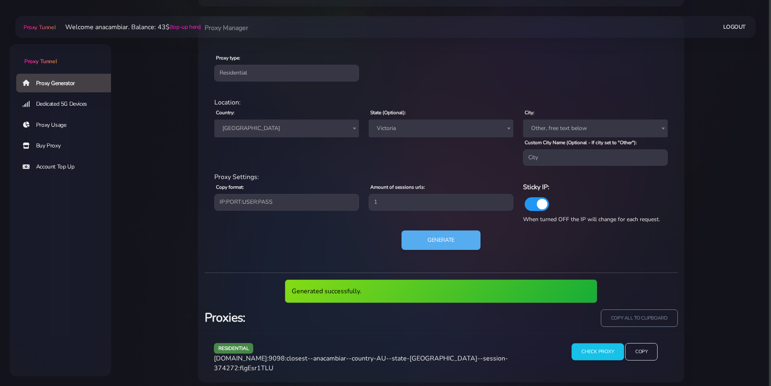
click at [599, 350] on input "Check Proxy" at bounding box center [597, 351] width 52 height 17
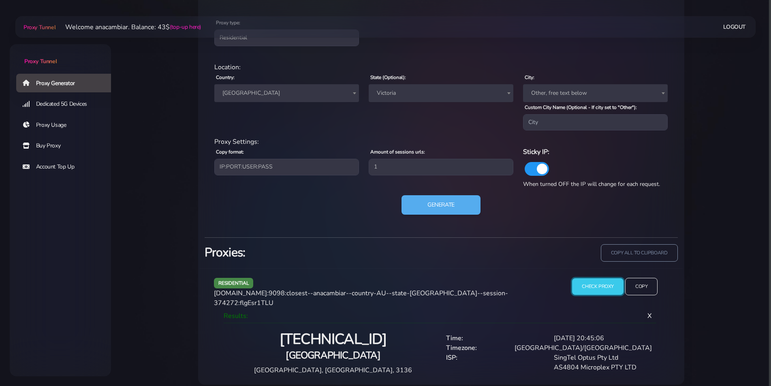
scroll to position [366, 0]
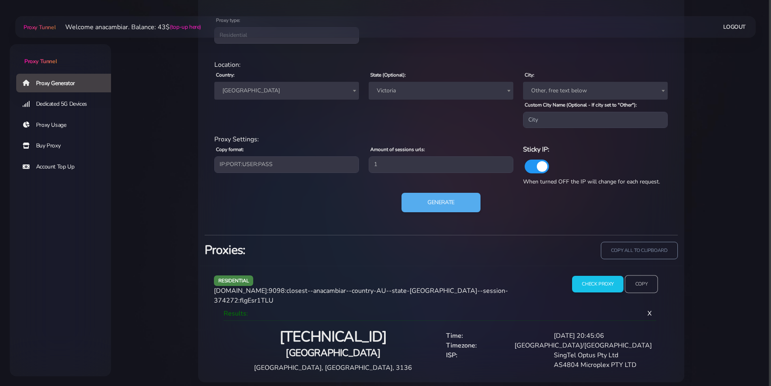
click at [646, 284] on input "Copy" at bounding box center [640, 284] width 33 height 18
